Goal: Navigation & Orientation: Find specific page/section

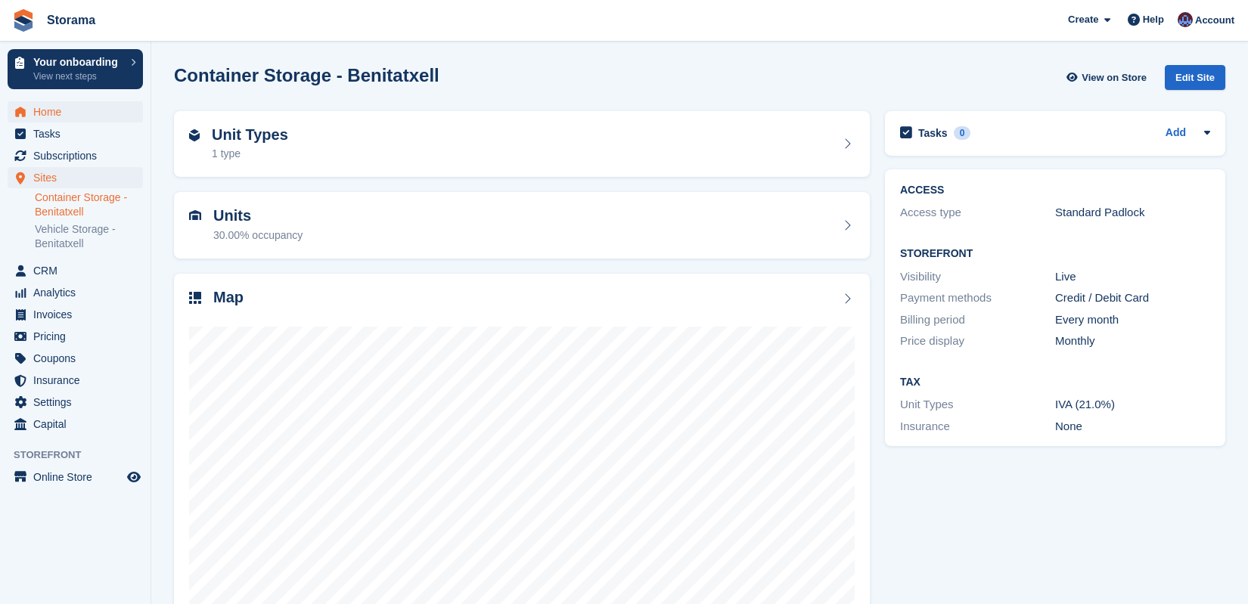
scroll to position [41, 0]
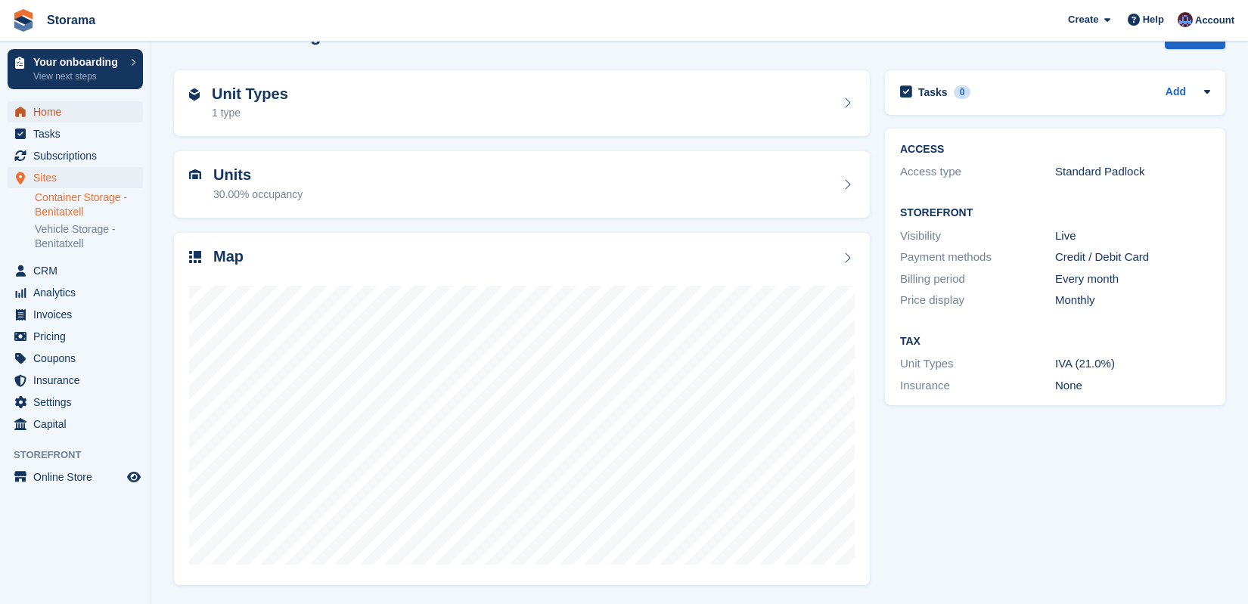
click at [116, 107] on span "Home" at bounding box center [78, 111] width 91 height 21
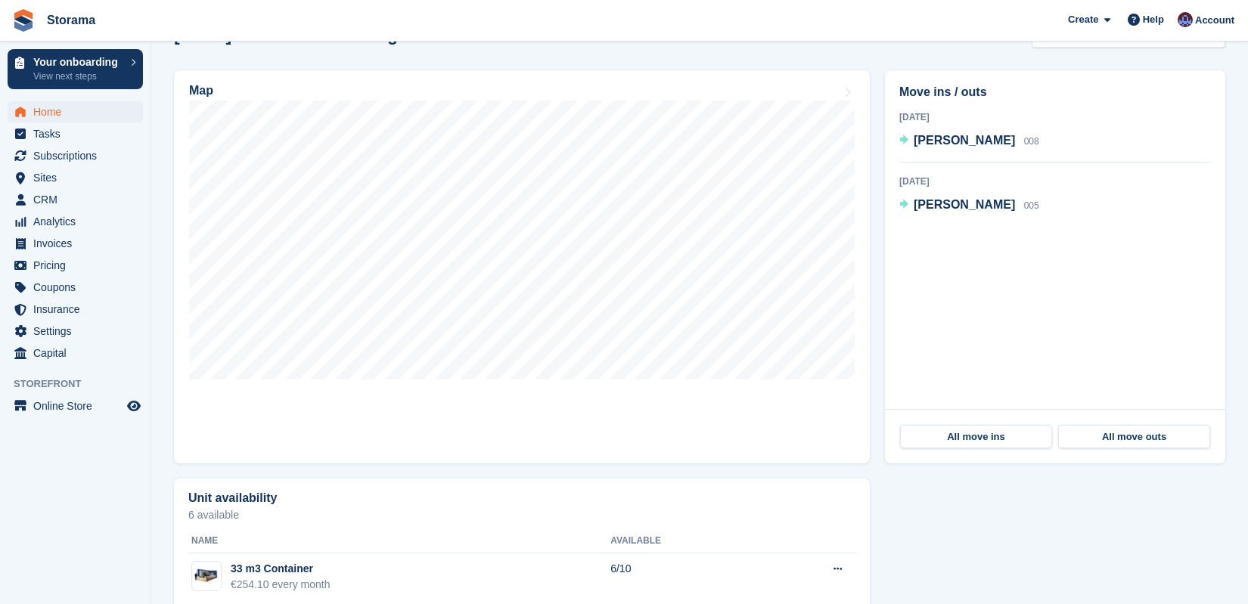
scroll to position [479, 0]
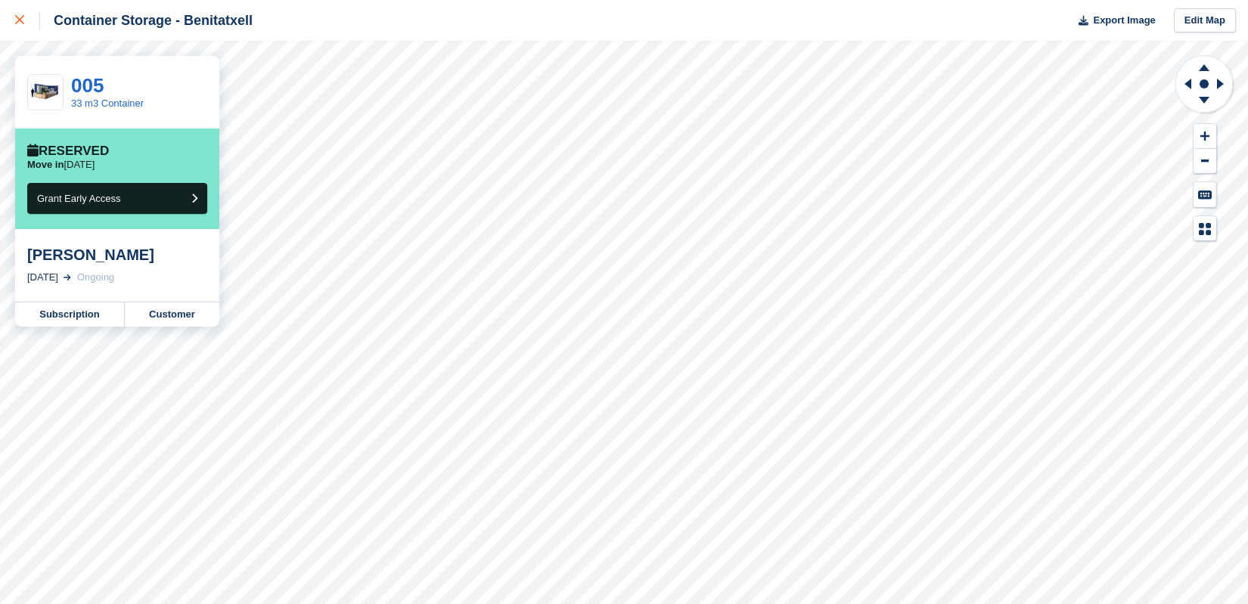
click at [31, 19] on div at bounding box center [27, 20] width 25 height 18
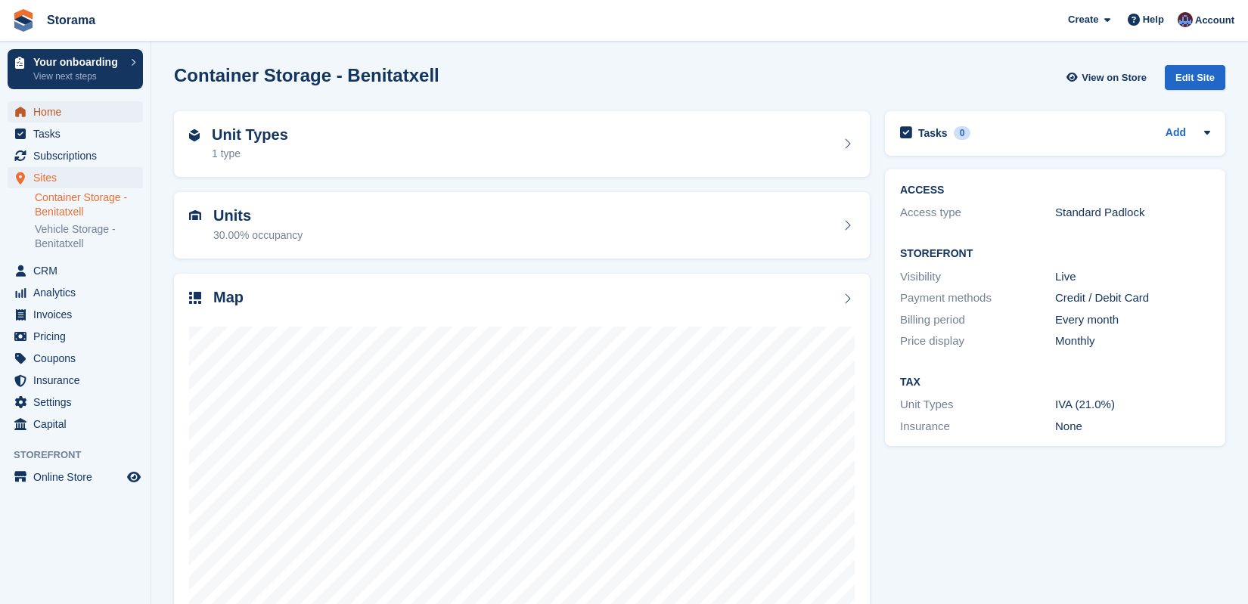
click at [86, 115] on span "Home" at bounding box center [78, 111] width 91 height 21
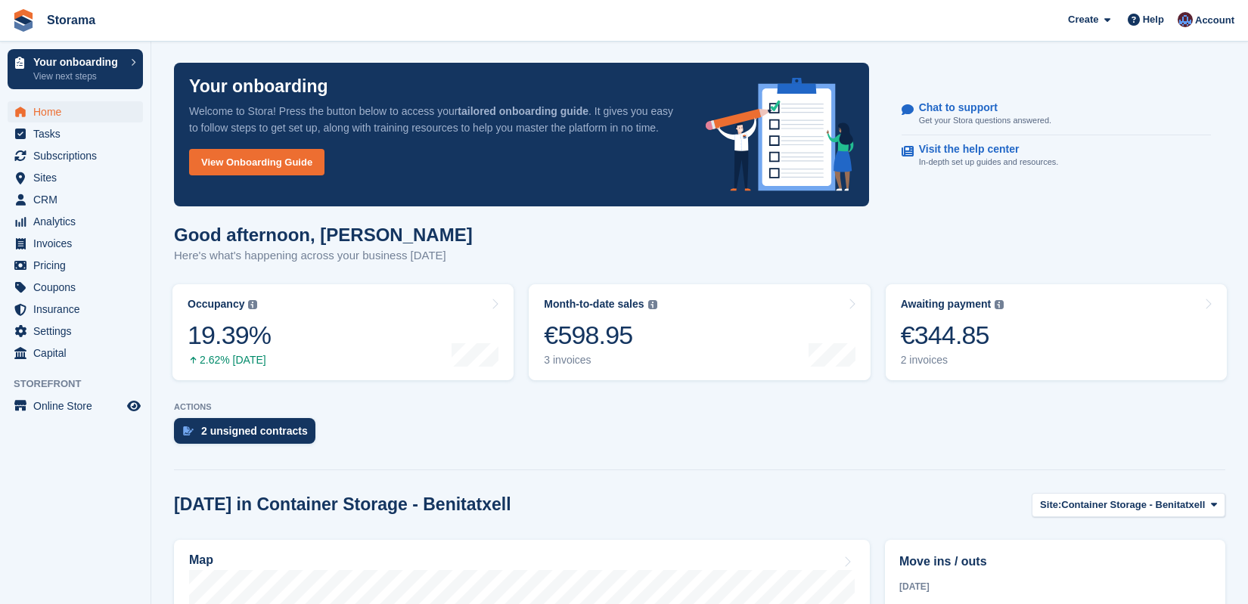
scroll to position [3, 0]
click at [262, 426] on div "2 unsigned contracts" at bounding box center [254, 430] width 107 height 12
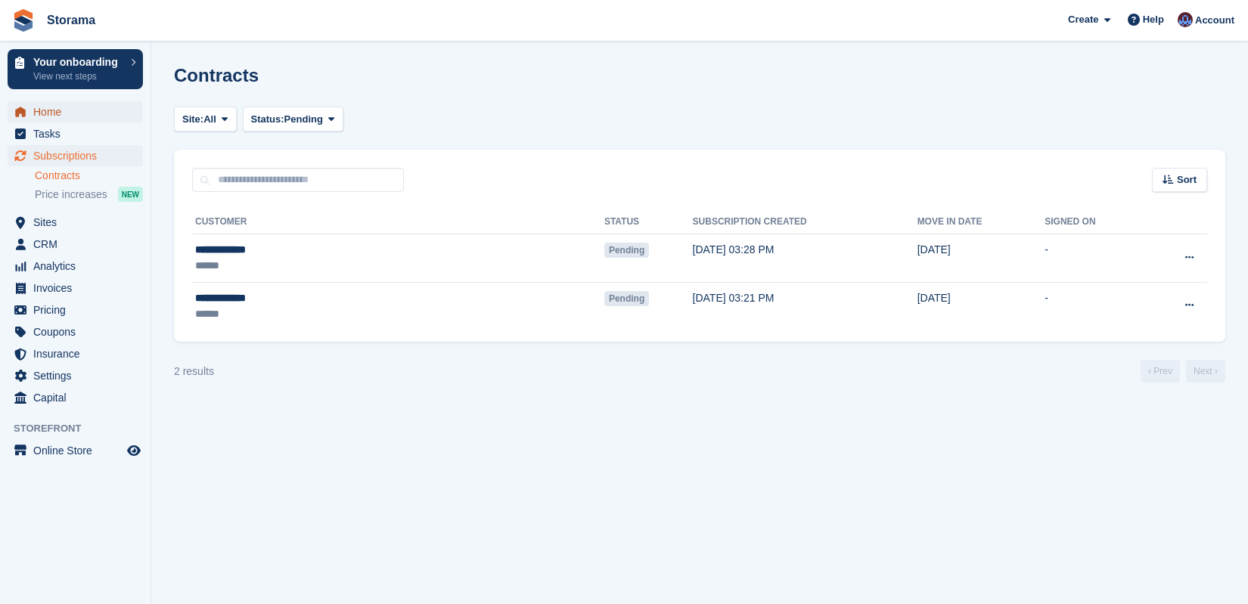
click at [114, 110] on span "Home" at bounding box center [78, 111] width 91 height 21
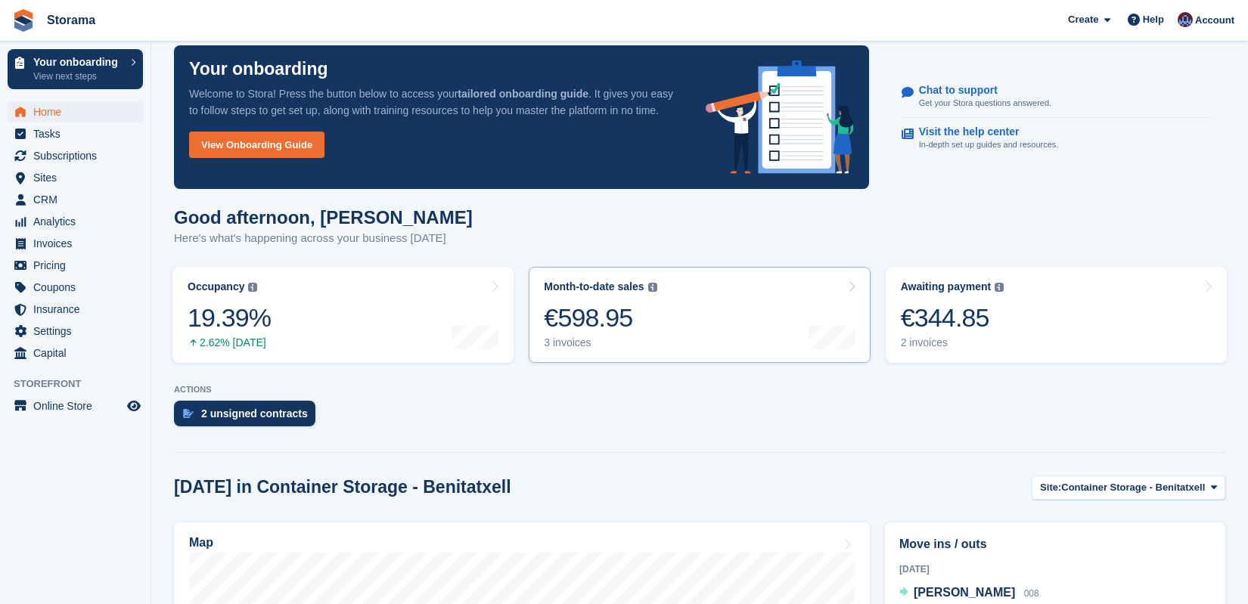
scroll to position [29, 0]
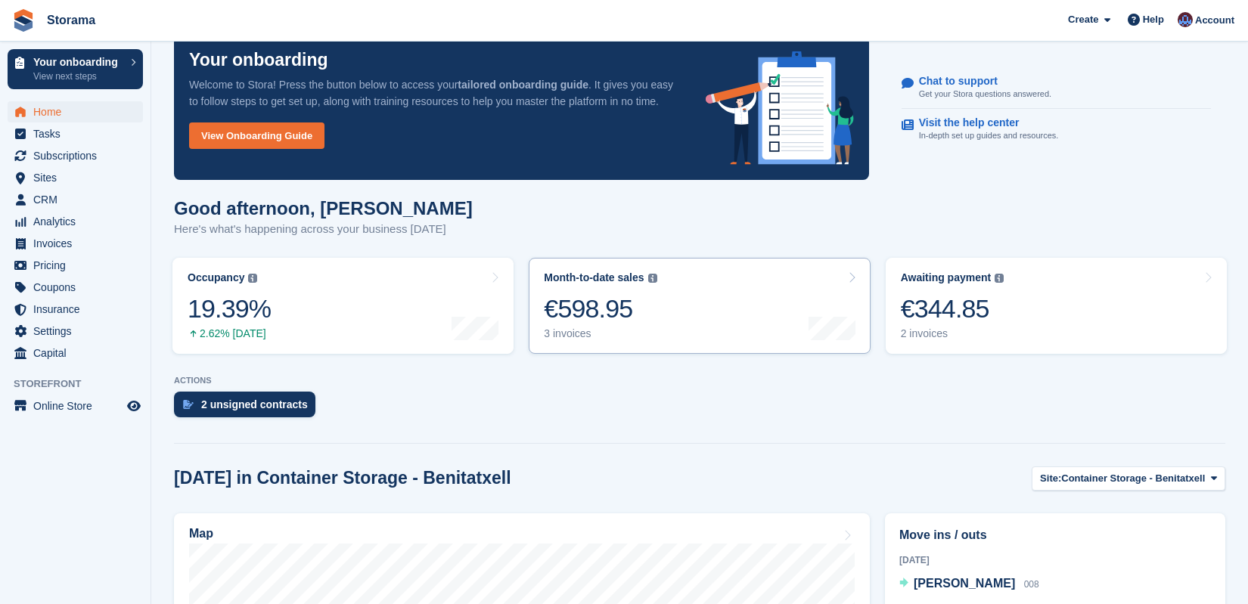
click at [725, 304] on link "Month-to-date sales The sum of all finalised invoices generated this month to d…" at bounding box center [699, 306] width 341 height 96
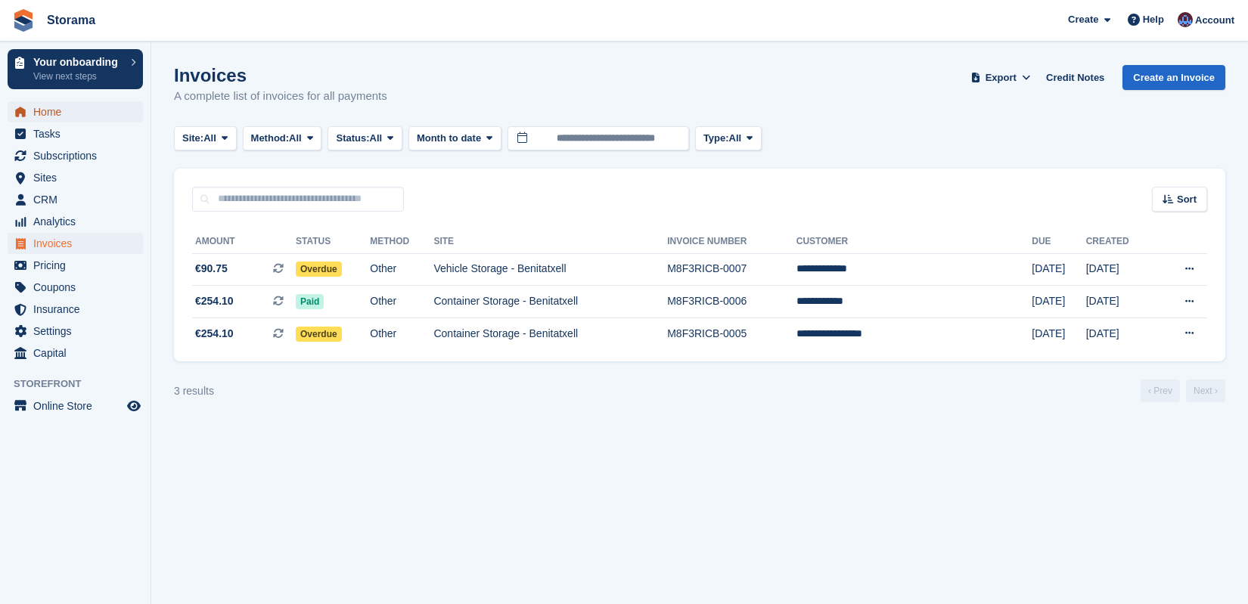
click at [118, 105] on span "Home" at bounding box center [78, 111] width 91 height 21
